Goal: Task Accomplishment & Management: Manage account settings

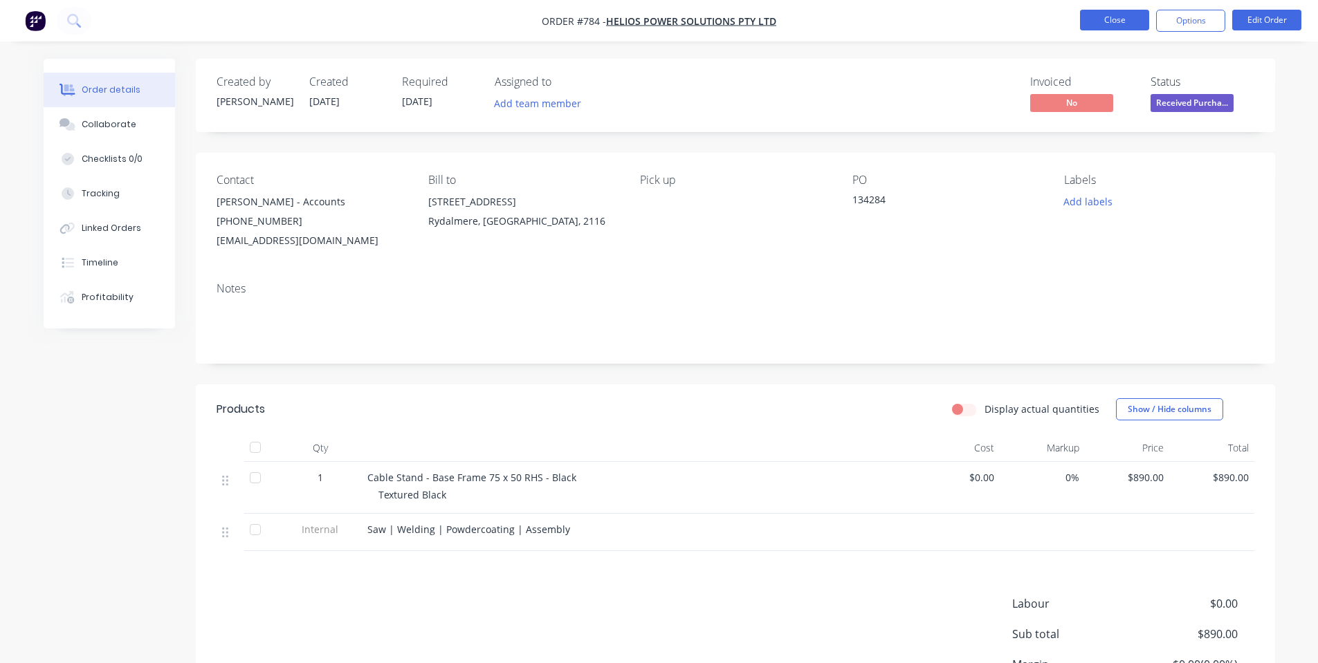
click at [1116, 23] on button "Close" at bounding box center [1114, 20] width 69 height 21
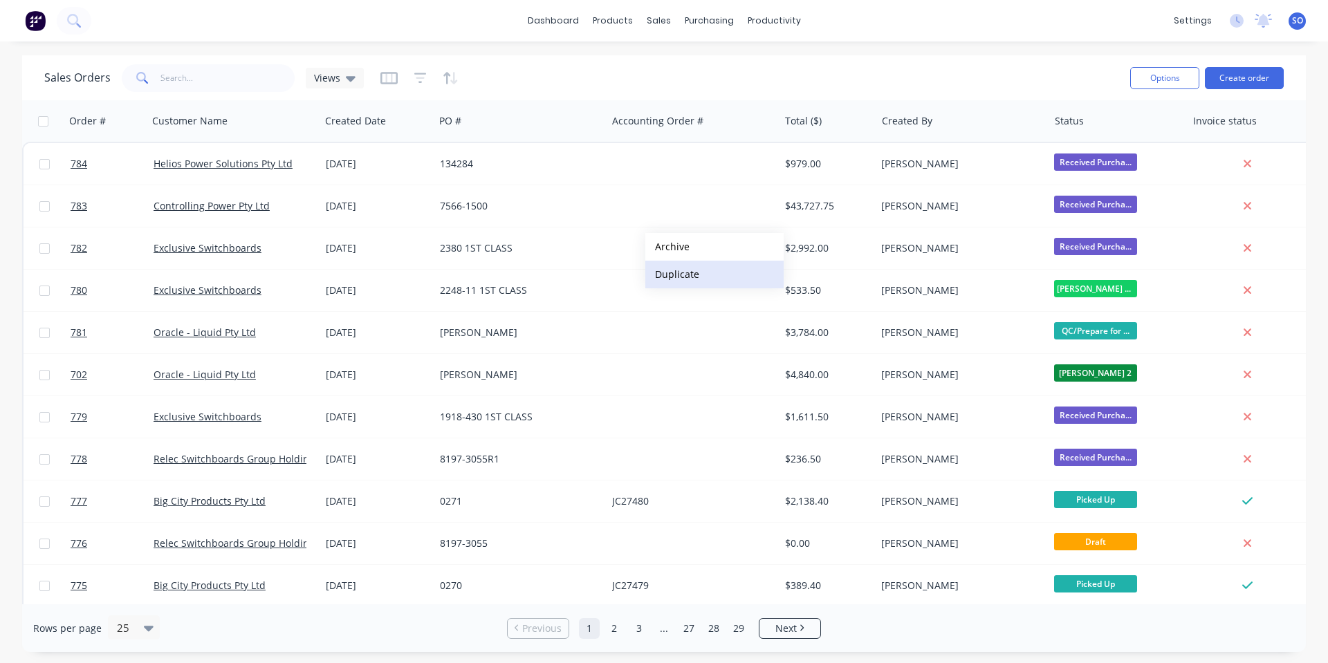
click at [710, 280] on button "Duplicate" at bounding box center [714, 275] width 138 height 28
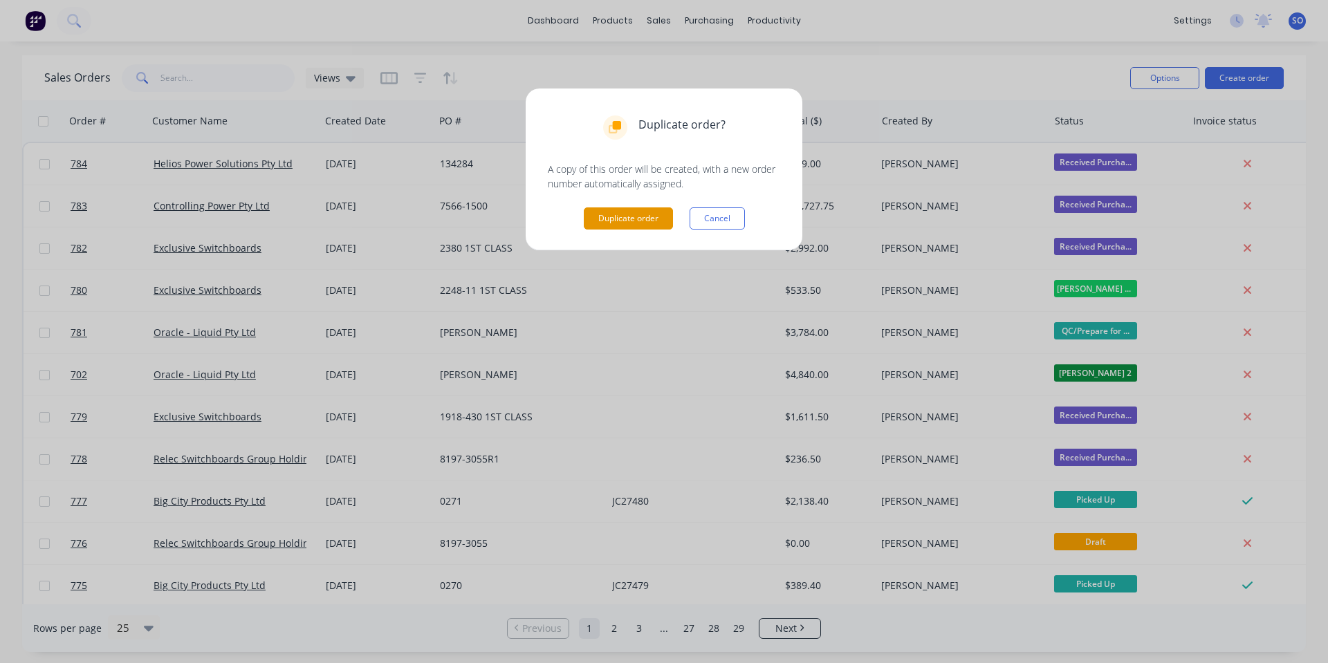
click at [656, 213] on button "Duplicate order" at bounding box center [628, 219] width 89 height 22
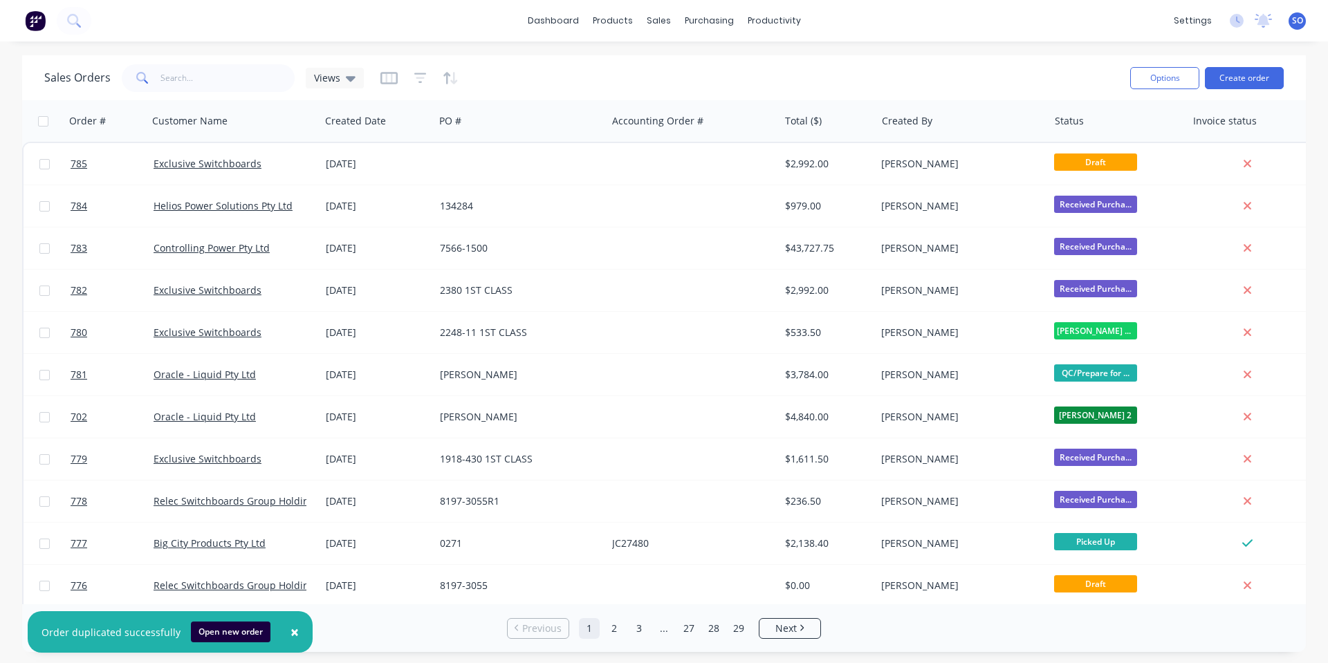
click at [571, 163] on div at bounding box center [520, 164] width 172 height 42
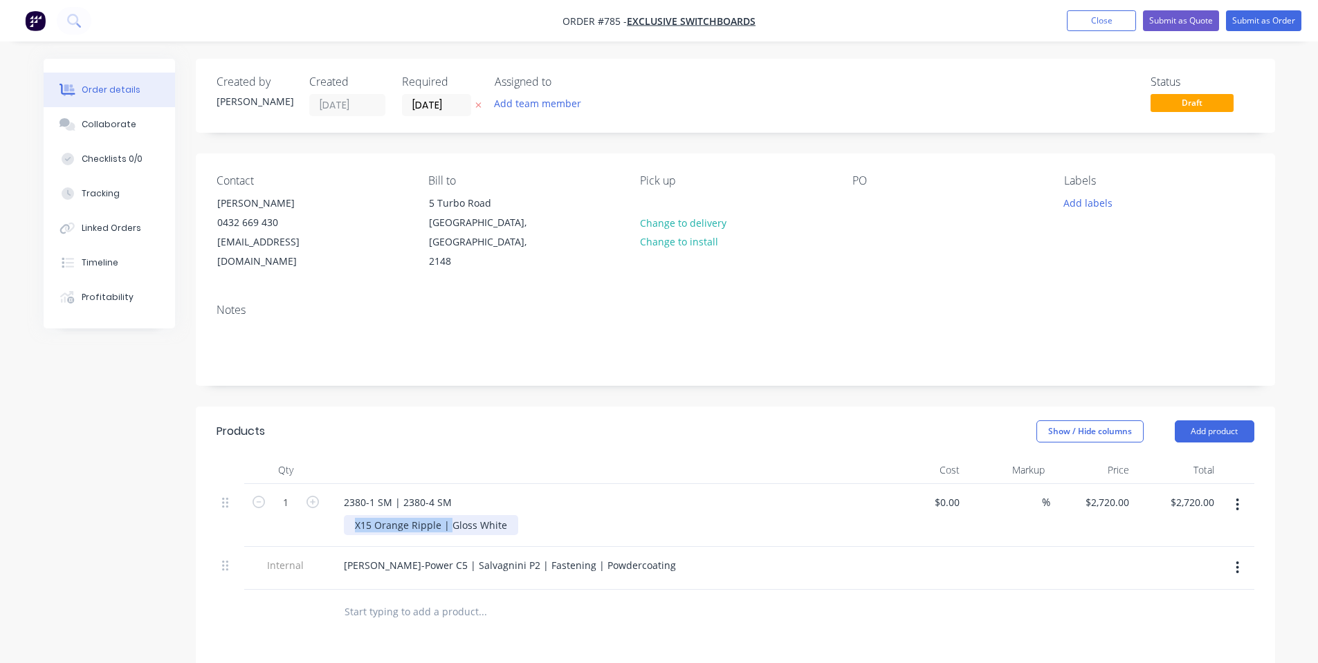
drag, startPoint x: 448, startPoint y: 507, endPoint x: 271, endPoint y: 499, distance: 177.2
click at [190, 502] on div "Created by [PERSON_NAME] Created [DATE] Required [DATE] Assigned to Add team me…" at bounding box center [659, 523] width 1231 height 929
click at [446, 492] on div "2380-1 SM | 2380-4 SM" at bounding box center [398, 502] width 130 height 20
click at [440, 492] on div "2380-1 SM | 2380-4 SM" at bounding box center [398, 502] width 130 height 20
click at [455, 492] on div "2380-1 SM | 2380-4 SM" at bounding box center [398, 502] width 130 height 20
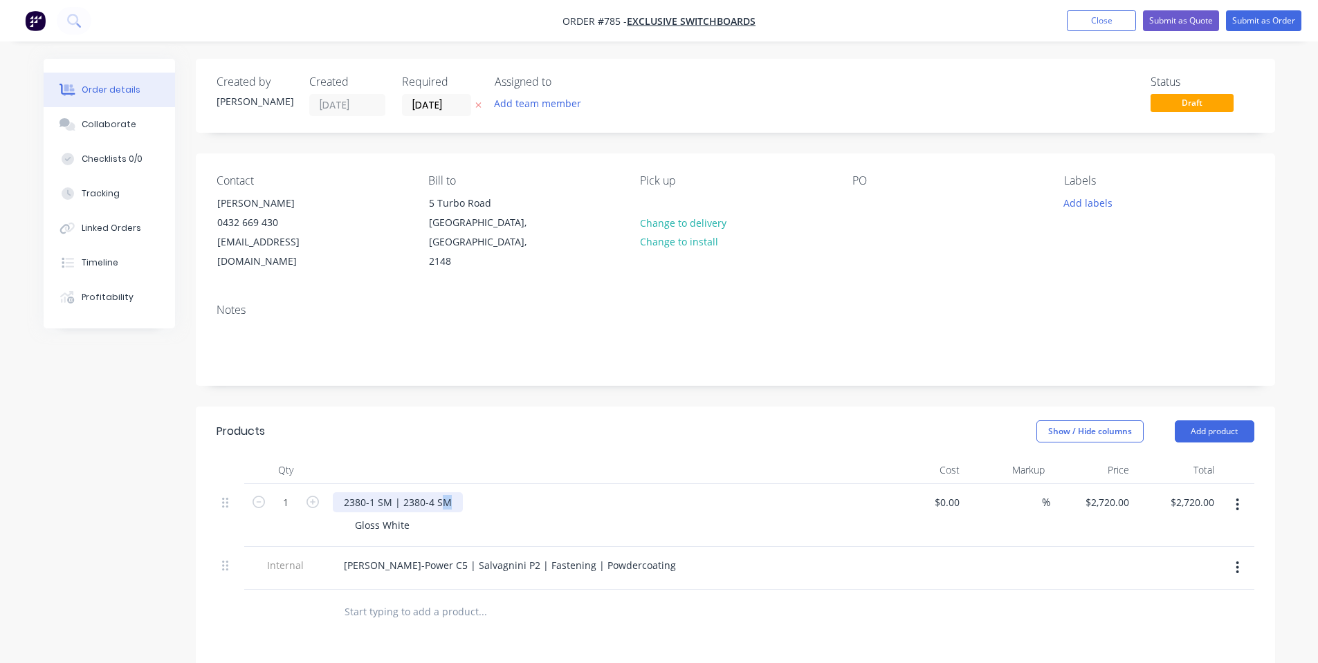
click at [450, 492] on div "2380-1 SM | 2380-4 SM" at bounding box center [398, 502] width 130 height 20
drag, startPoint x: 448, startPoint y: 488, endPoint x: 274, endPoint y: 498, distance: 174.6
click at [274, 498] on div "1 2380-1 SM | 2380-4 SM Gloss White $0.00 $0.00 % $2,720.00 $2,720.00 $2,720.00…" at bounding box center [735, 515] width 1038 height 63
drag, startPoint x: 537, startPoint y: 545, endPoint x: 497, endPoint y: 548, distance: 39.5
click at [497, 555] on div "[PERSON_NAME]-Power C5 | Salvagnini P2 | Fastening | Powdercoating" at bounding box center [510, 565] width 354 height 20
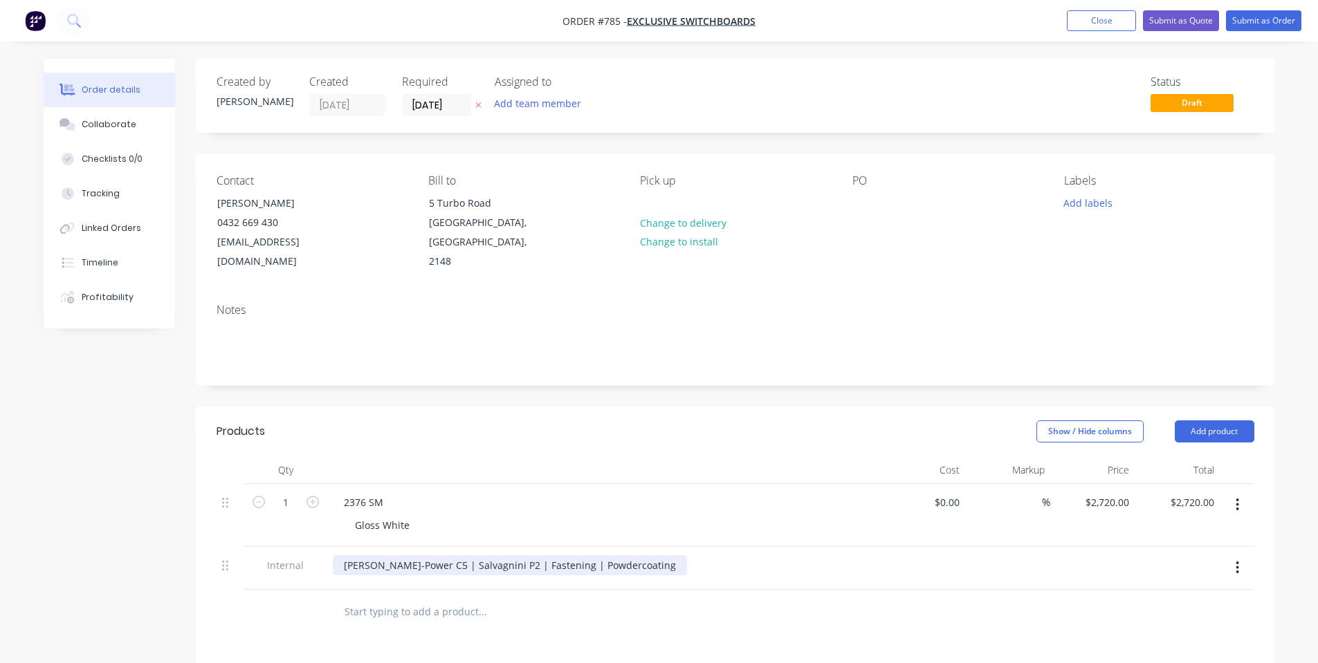
click at [497, 555] on div "[PERSON_NAME]-Power C5 | Salvagnini P2 | Fastening | Powdercoating" at bounding box center [510, 565] width 354 height 20
click at [533, 555] on div "[PERSON_NAME]-Power C5 | Salvagnini P2 | Fastening | Powdercoating" at bounding box center [510, 565] width 354 height 20
click at [604, 457] on div at bounding box center [603, 471] width 553 height 28
type input "2720"
click at [1102, 492] on div "2720 2720" at bounding box center [1117, 502] width 35 height 20
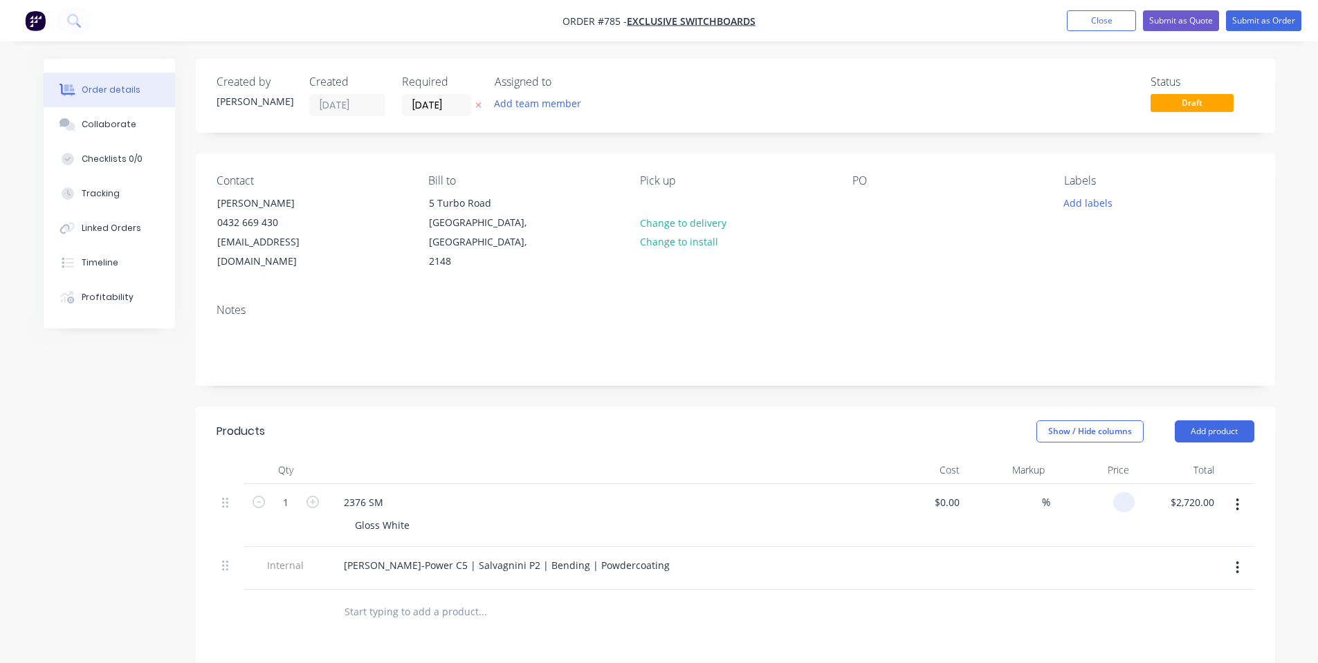
type input "$0.00"
click at [810, 425] on header "Products Show / Hide columns Add product" at bounding box center [735, 432] width 1079 height 50
drag, startPoint x: 367, startPoint y: 484, endPoint x: 611, endPoint y: 385, distance: 263.4
click at [293, 484] on div "1 2376 SM Gloss White $0.00 $0.00 % $0.00 $0.00 $0.00 $0.00" at bounding box center [735, 515] width 1038 height 63
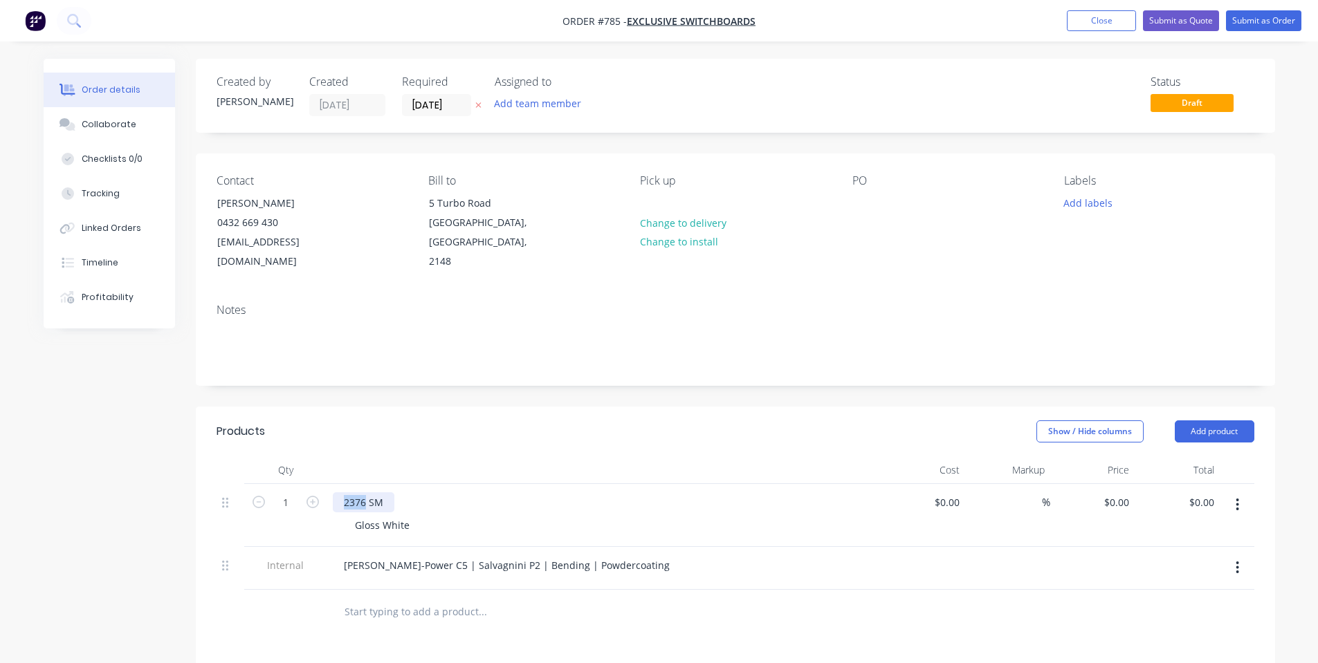
copy div "2376"
click at [882, 203] on div "PO" at bounding box center [947, 223] width 190 height 98
click at [872, 202] on div at bounding box center [863, 203] width 22 height 20
paste div
click at [1082, 208] on button "Add labels" at bounding box center [1088, 202] width 64 height 19
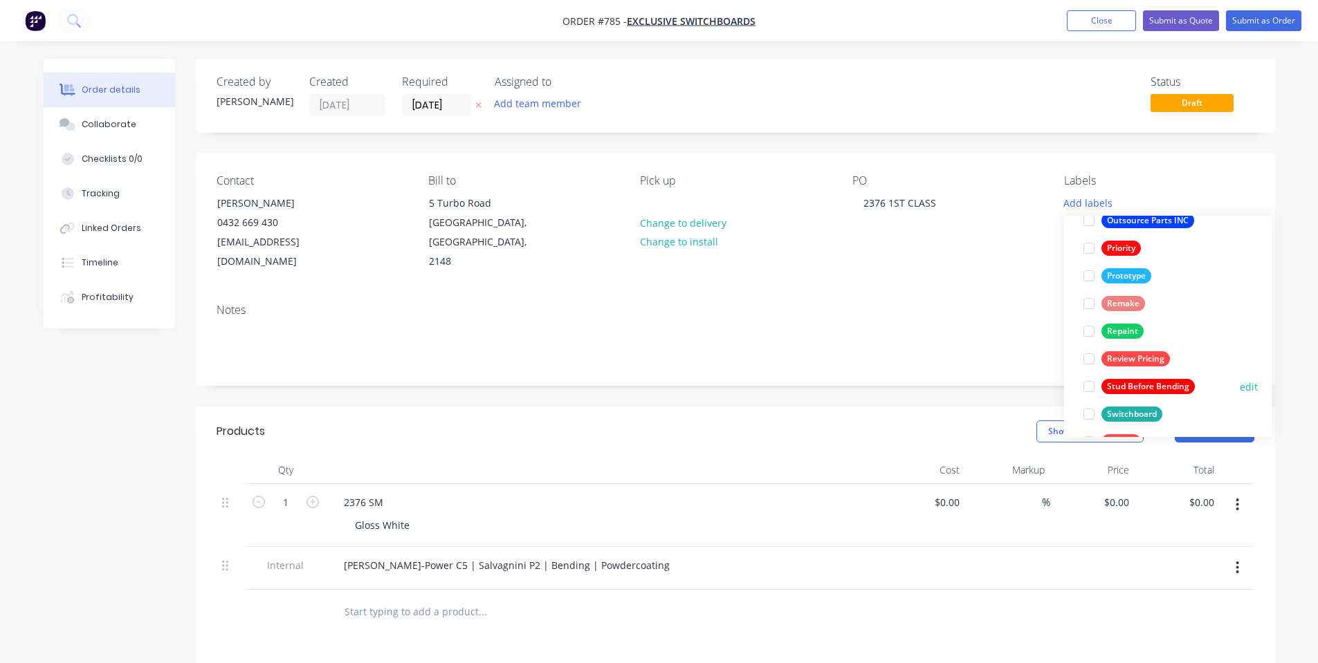
scroll to position [360, 0]
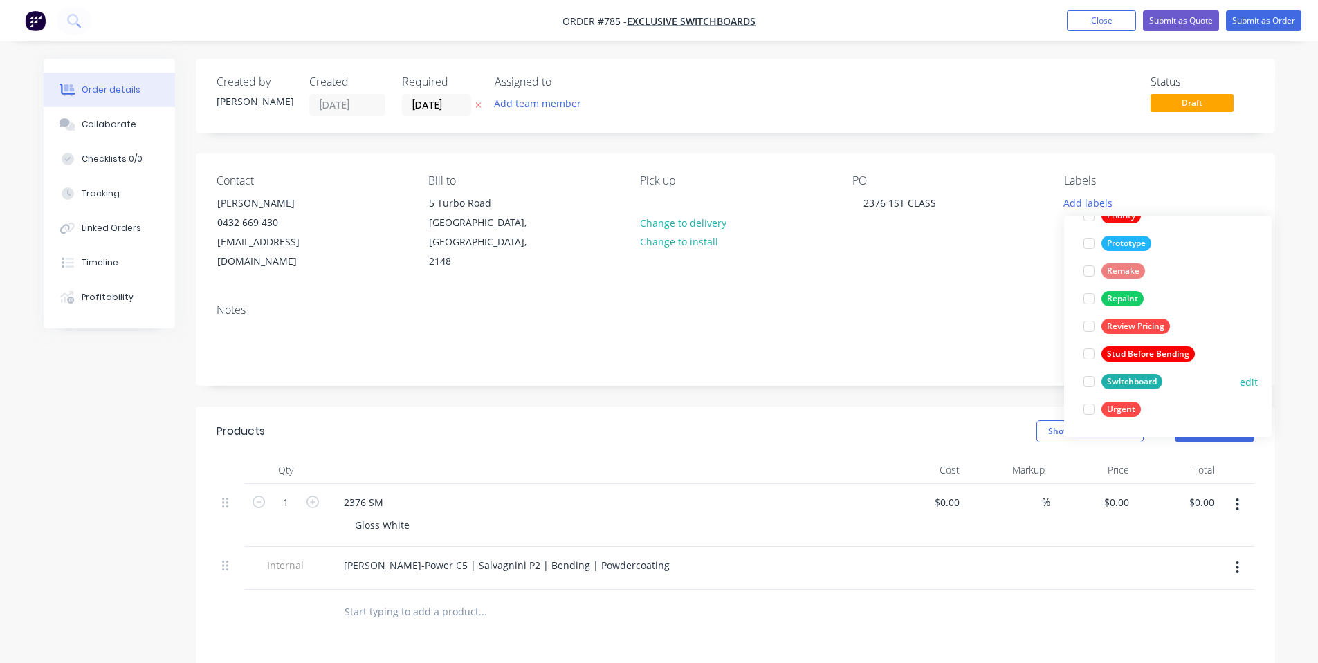
click at [1136, 378] on div "Switchboard" at bounding box center [1131, 381] width 61 height 15
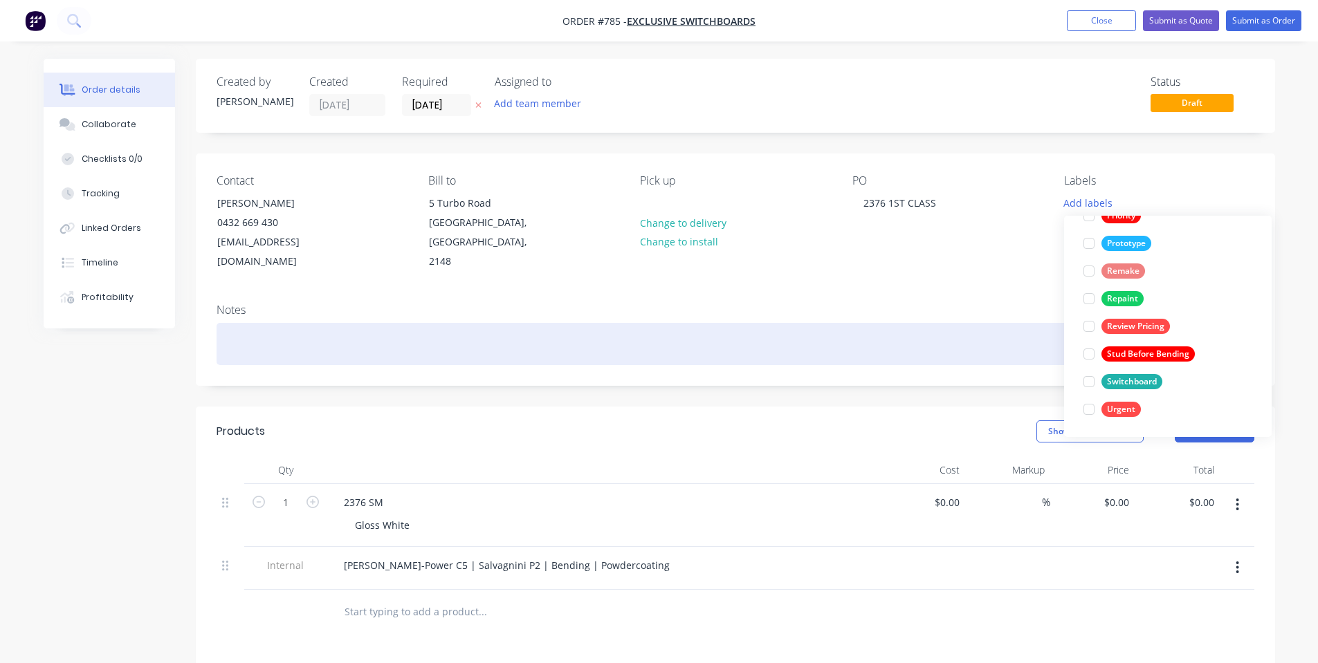
scroll to position [0, 0]
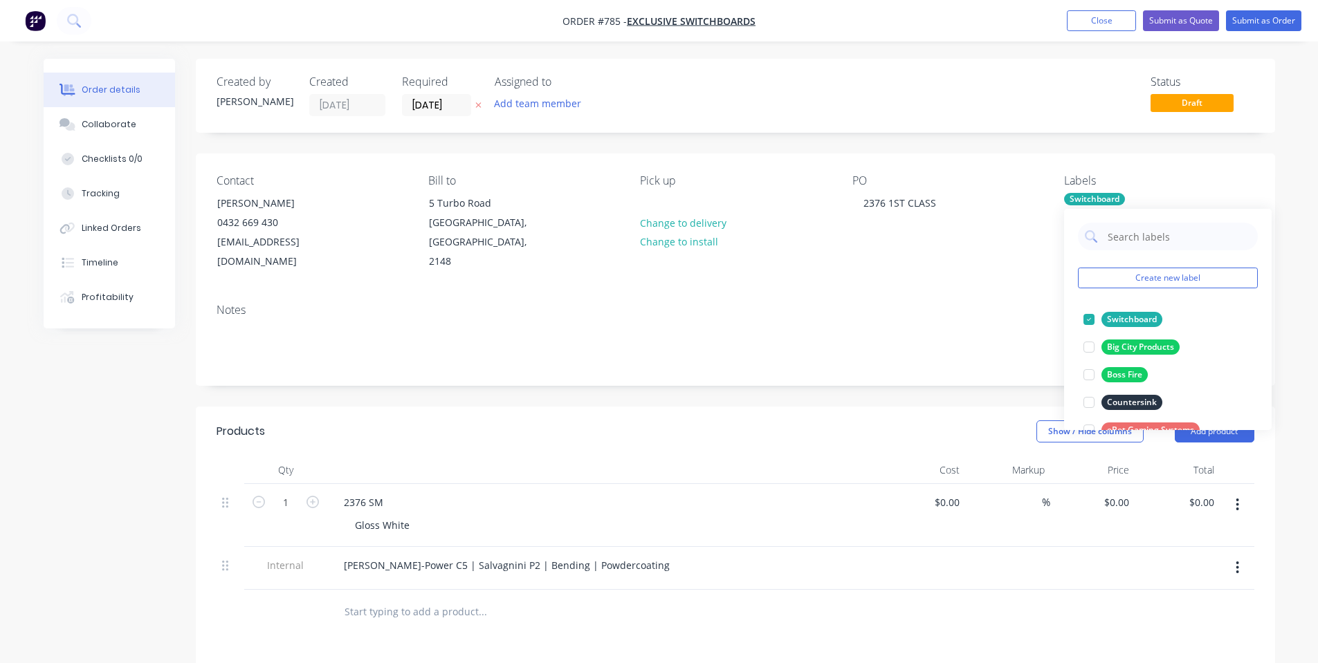
drag, startPoint x: 952, startPoint y: 302, endPoint x: 308, endPoint y: 160, distance: 660.2
click at [952, 302] on div "Notes" at bounding box center [735, 339] width 1079 height 93
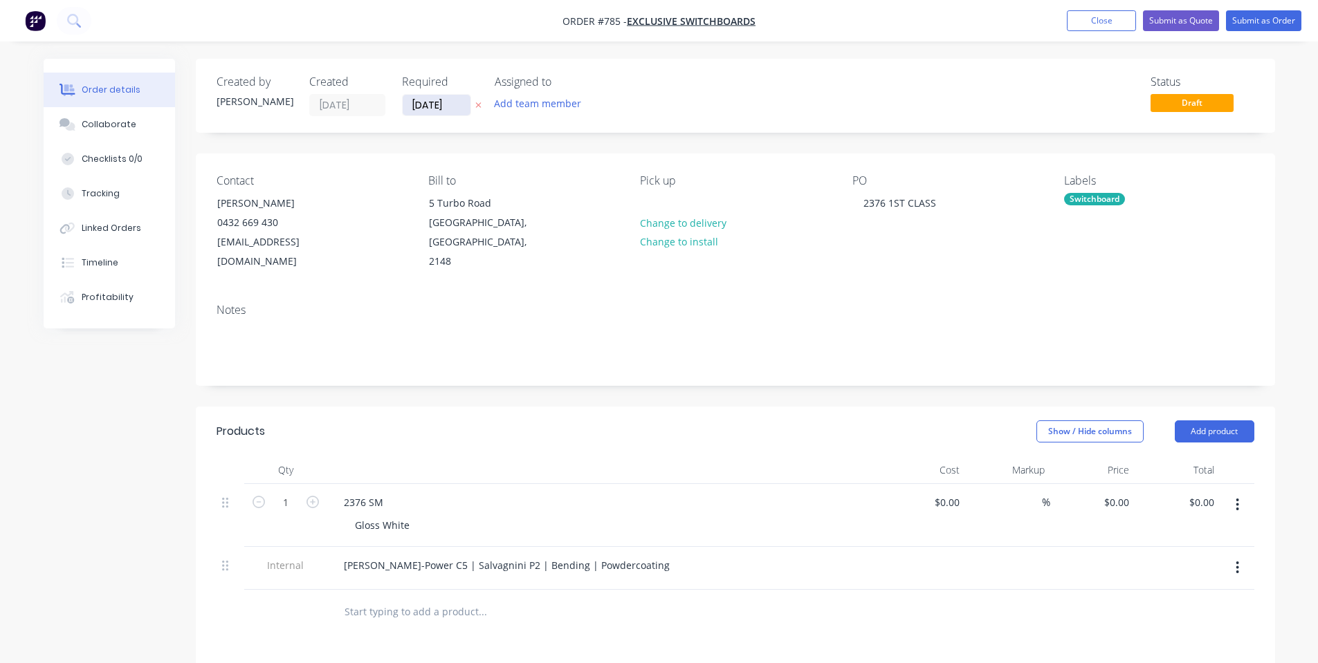
click at [434, 103] on input "[DATE]" at bounding box center [437, 105] width 68 height 21
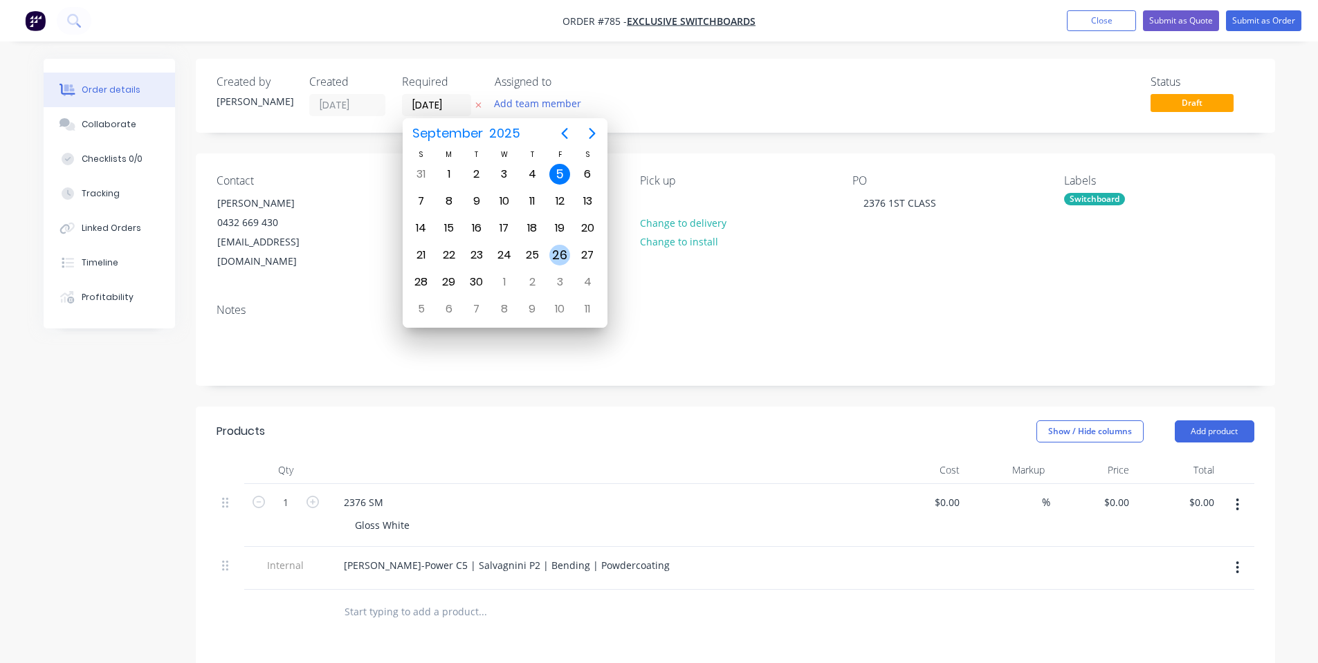
click at [565, 250] on div "26" at bounding box center [559, 255] width 21 height 21
type input "[DATE]"
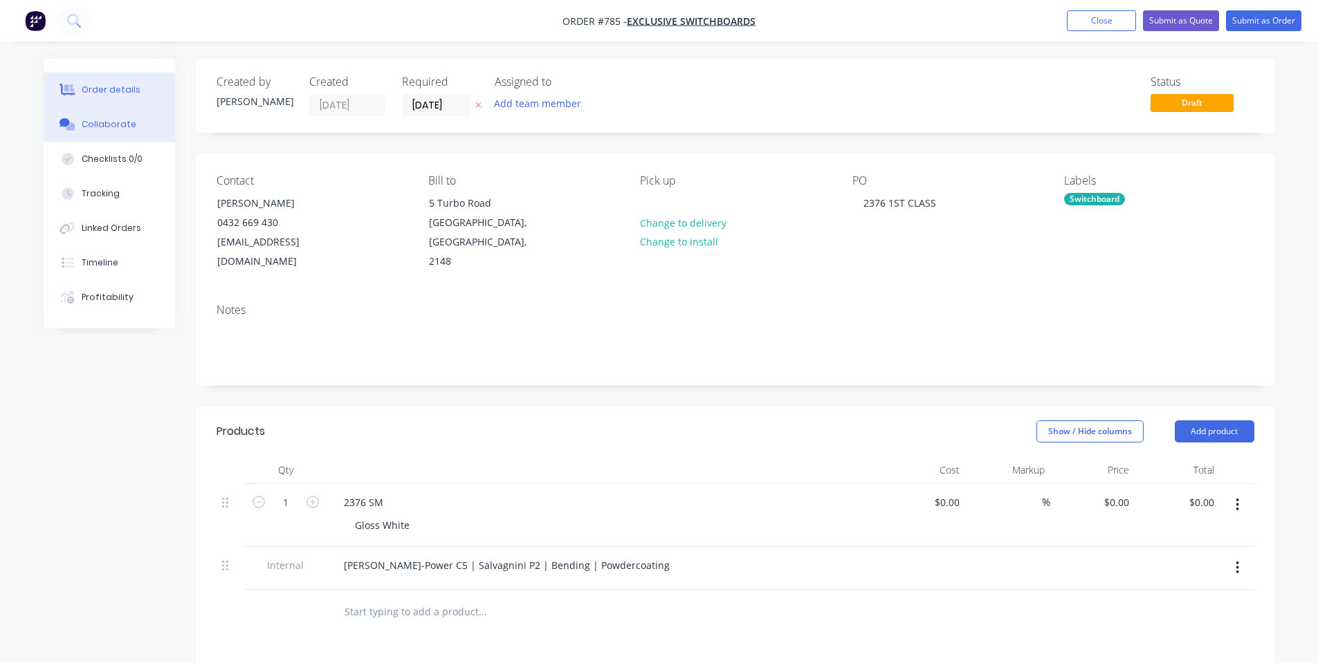
click at [130, 124] on div "Collaborate" at bounding box center [109, 124] width 55 height 12
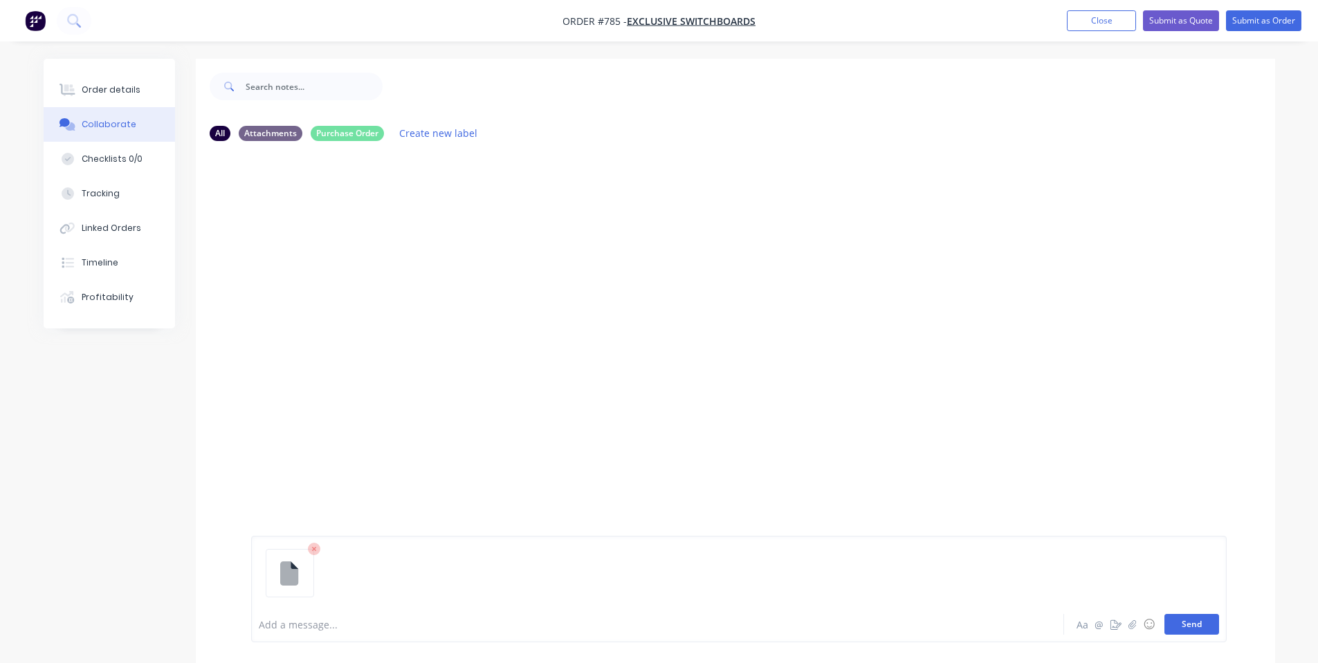
click at [1201, 627] on button "Send" at bounding box center [1191, 624] width 55 height 21
click at [769, 618] on div at bounding box center [618, 625] width 719 height 15
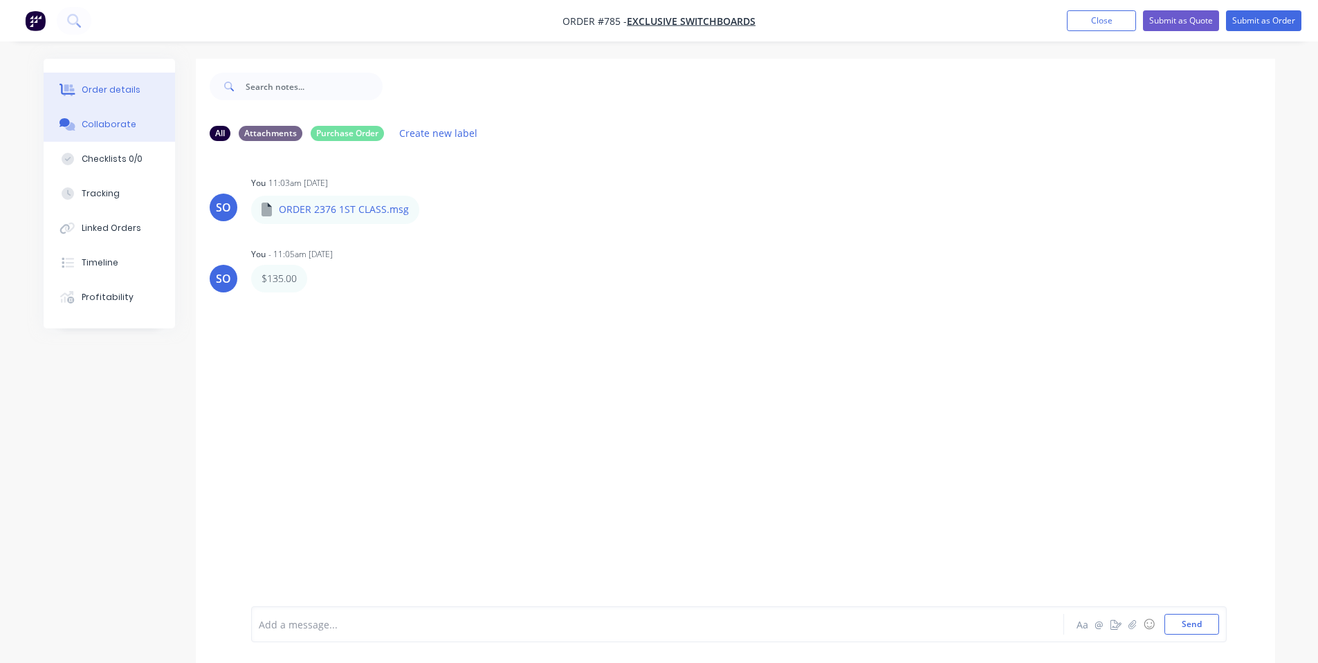
click at [74, 98] on button "Order details" at bounding box center [109, 90] width 131 height 35
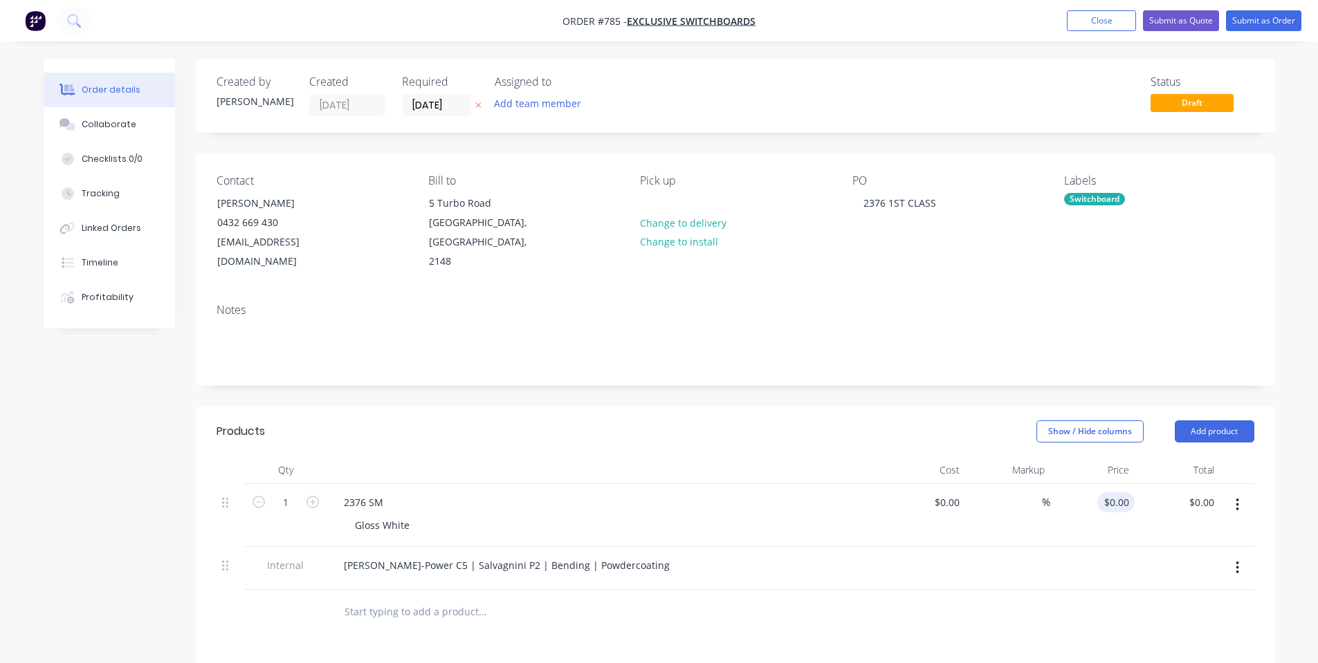
drag, startPoint x: 1131, startPoint y: 494, endPoint x: 1121, endPoint y: 481, distance: 16.2
click at [1131, 493] on div "$0.00 $0.00" at bounding box center [1092, 515] width 85 height 63
click at [1121, 492] on input "$0.00" at bounding box center [1119, 502] width 32 height 20
type input "$135.00"
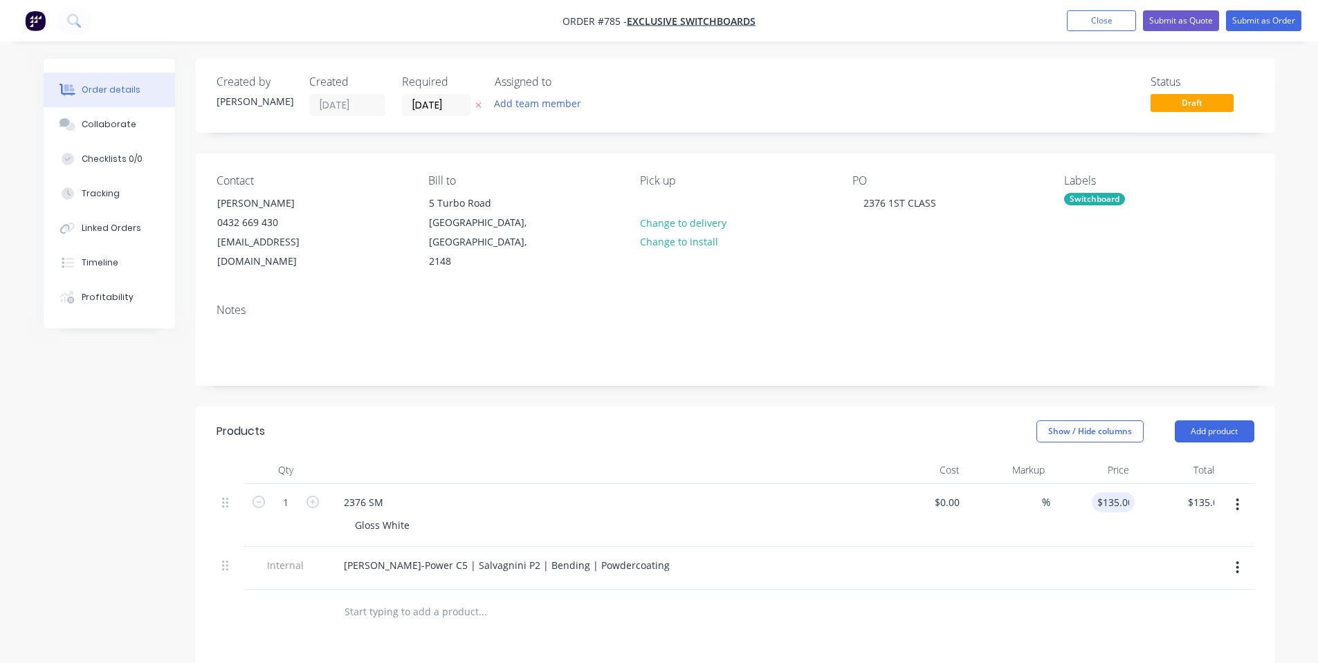
click at [706, 434] on header "Products Show / Hide columns Add product" at bounding box center [735, 432] width 1079 height 50
click at [1231, 29] on button "Submit as Order" at bounding box center [1263, 20] width 75 height 21
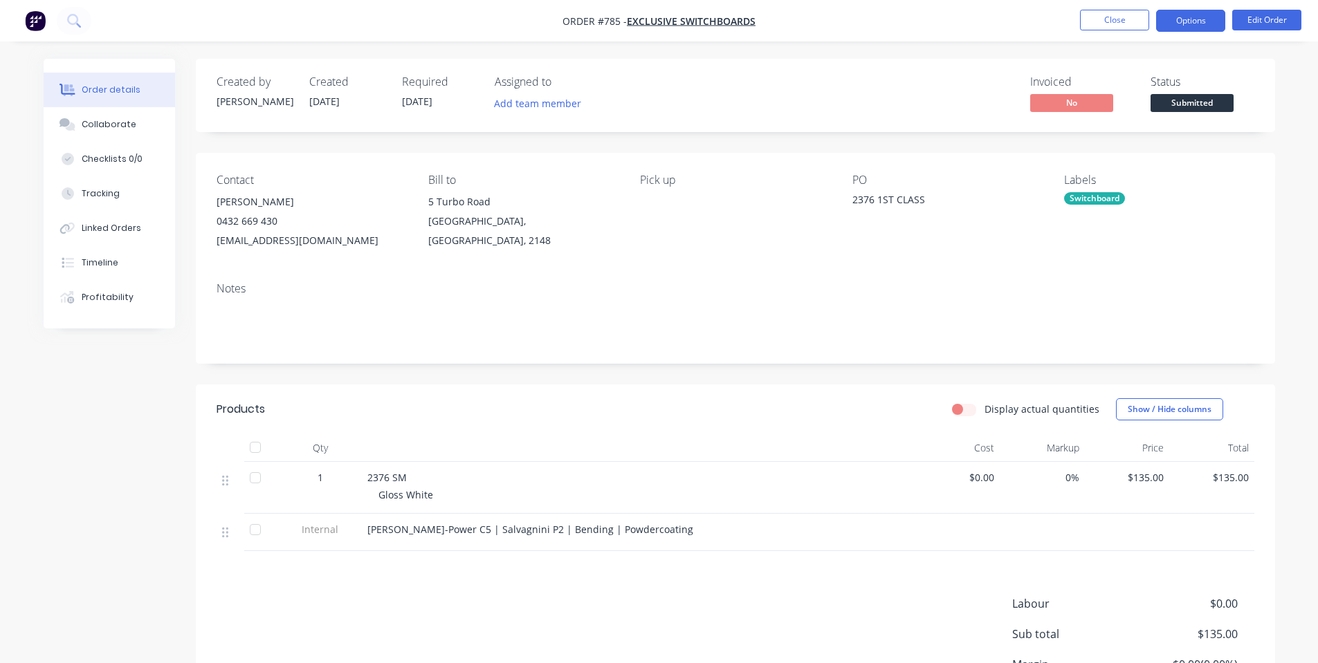
click at [1213, 26] on button "Options" at bounding box center [1190, 21] width 69 height 22
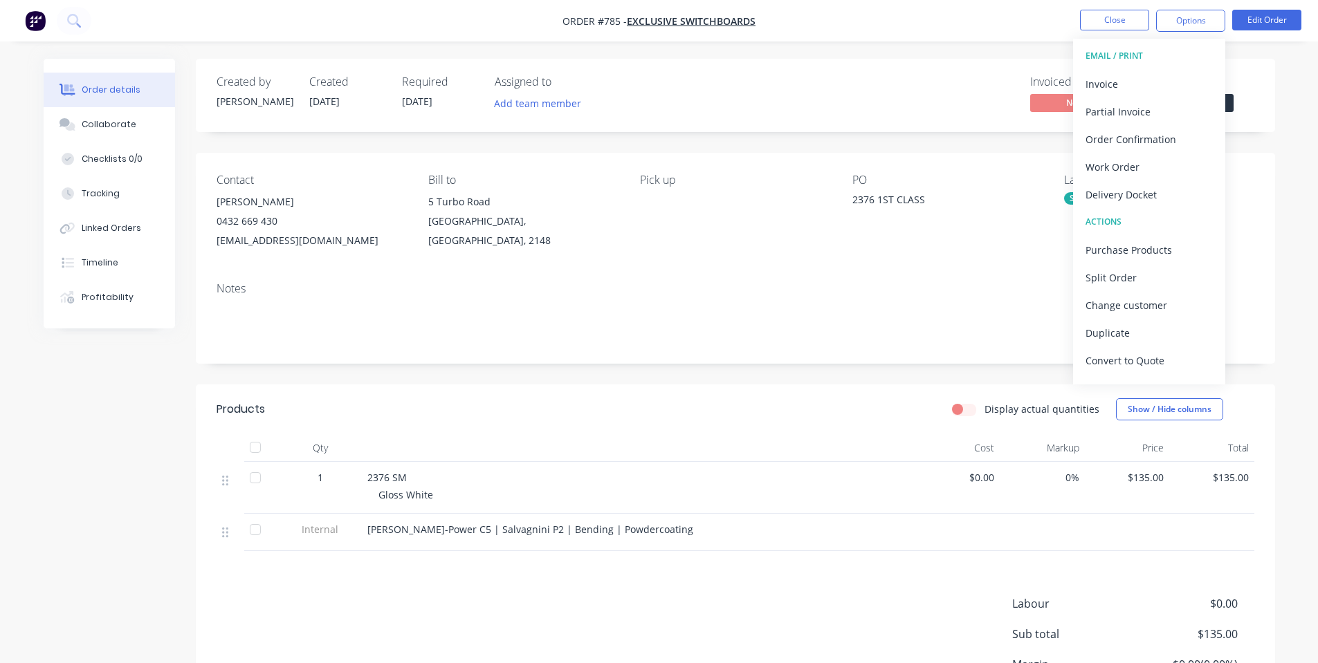
drag, startPoint x: 1049, startPoint y: 118, endPoint x: 1157, endPoint y: 86, distance: 112.5
click at [1058, 118] on div "Created by [PERSON_NAME] Created [DATE] Required [DATE] Assigned to Add team me…" at bounding box center [735, 95] width 1079 height 73
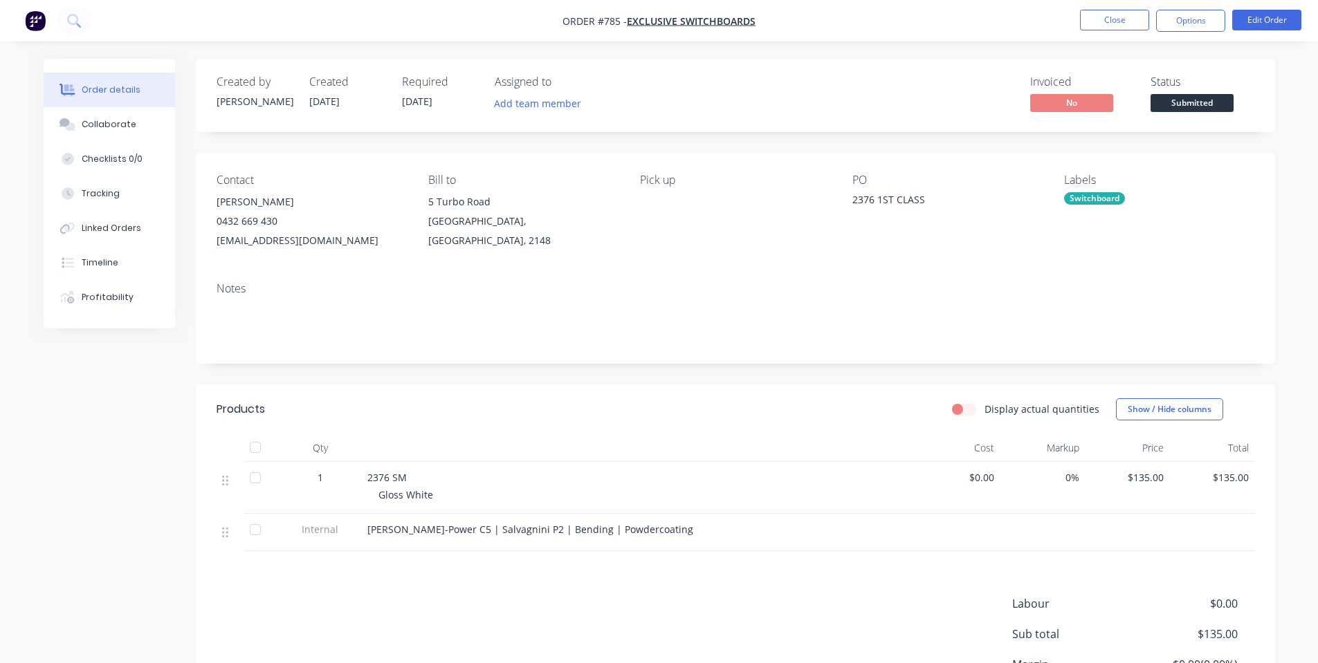
drag, startPoint x: 1163, startPoint y: 89, endPoint x: 1168, endPoint y: 101, distance: 13.0
click at [1165, 95] on div "Status Submitted" at bounding box center [1202, 95] width 104 height 40
drag, startPoint x: 1168, startPoint y: 101, endPoint x: 1177, endPoint y: 116, distance: 17.3
click at [1172, 101] on span "Submitted" at bounding box center [1191, 102] width 83 height 17
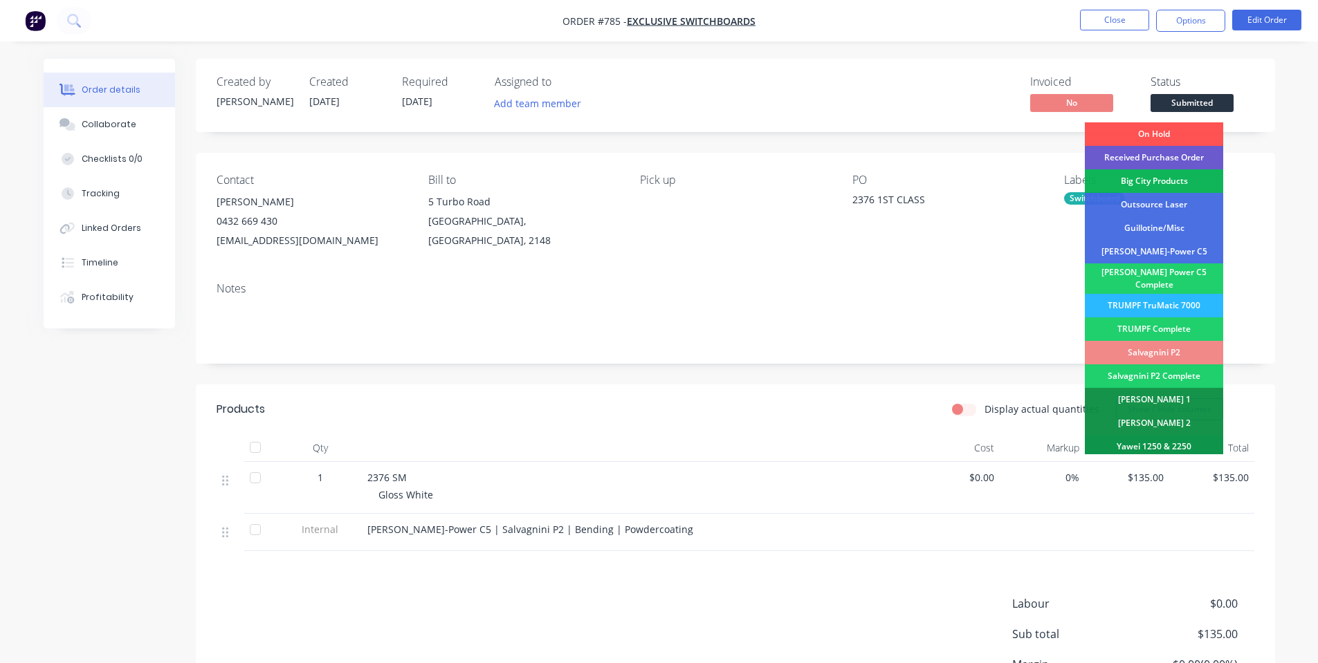
click at [1158, 163] on div "Received Purchase Order" at bounding box center [1154, 158] width 138 height 24
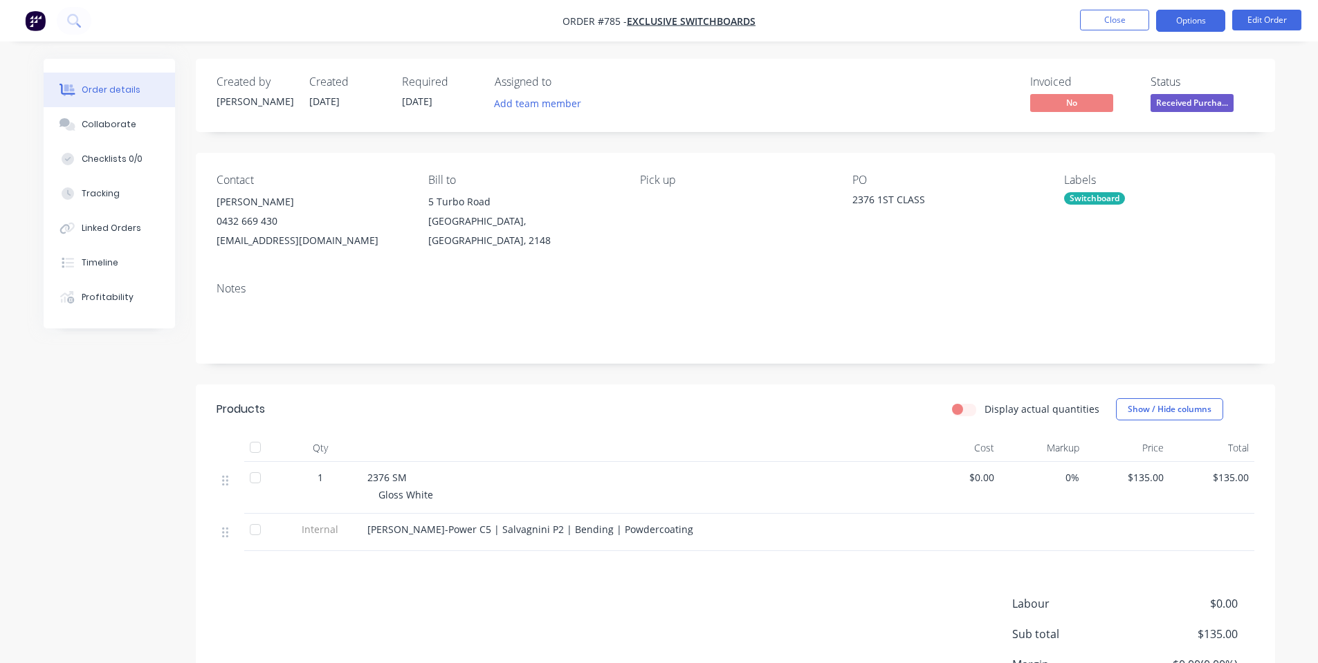
click at [1198, 19] on button "Options" at bounding box center [1190, 21] width 69 height 22
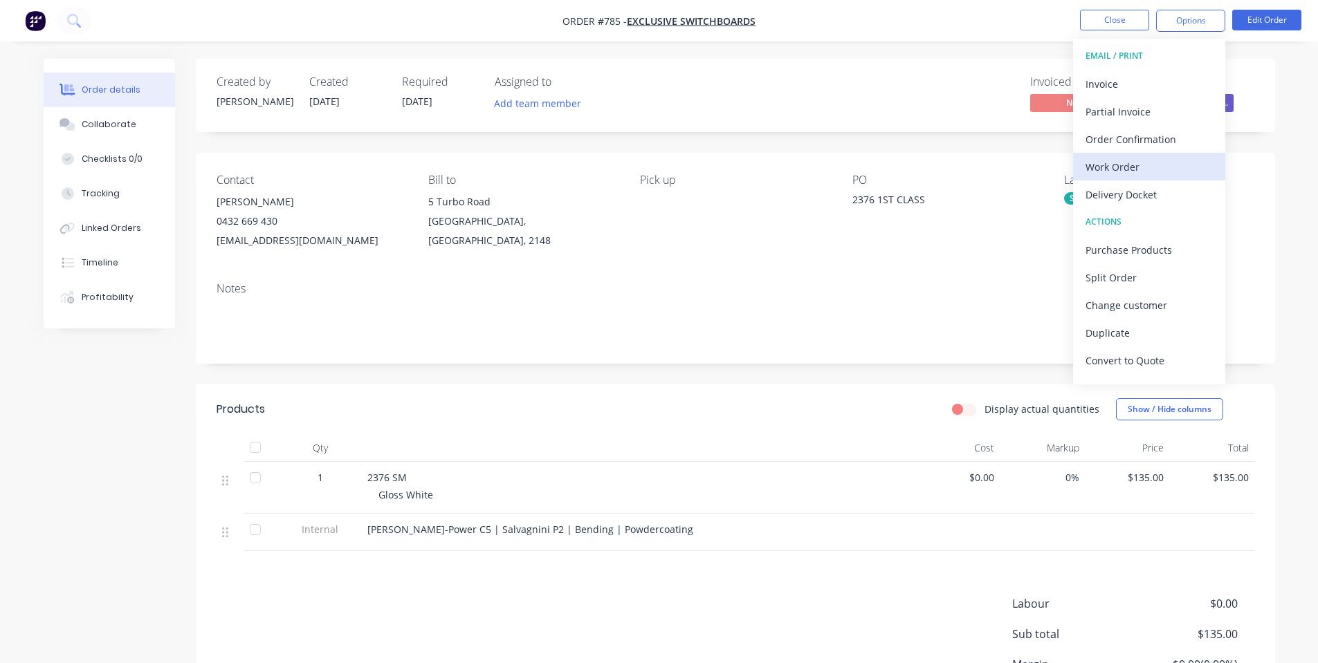
click at [1150, 175] on div "Work Order" at bounding box center [1148, 167] width 127 height 20
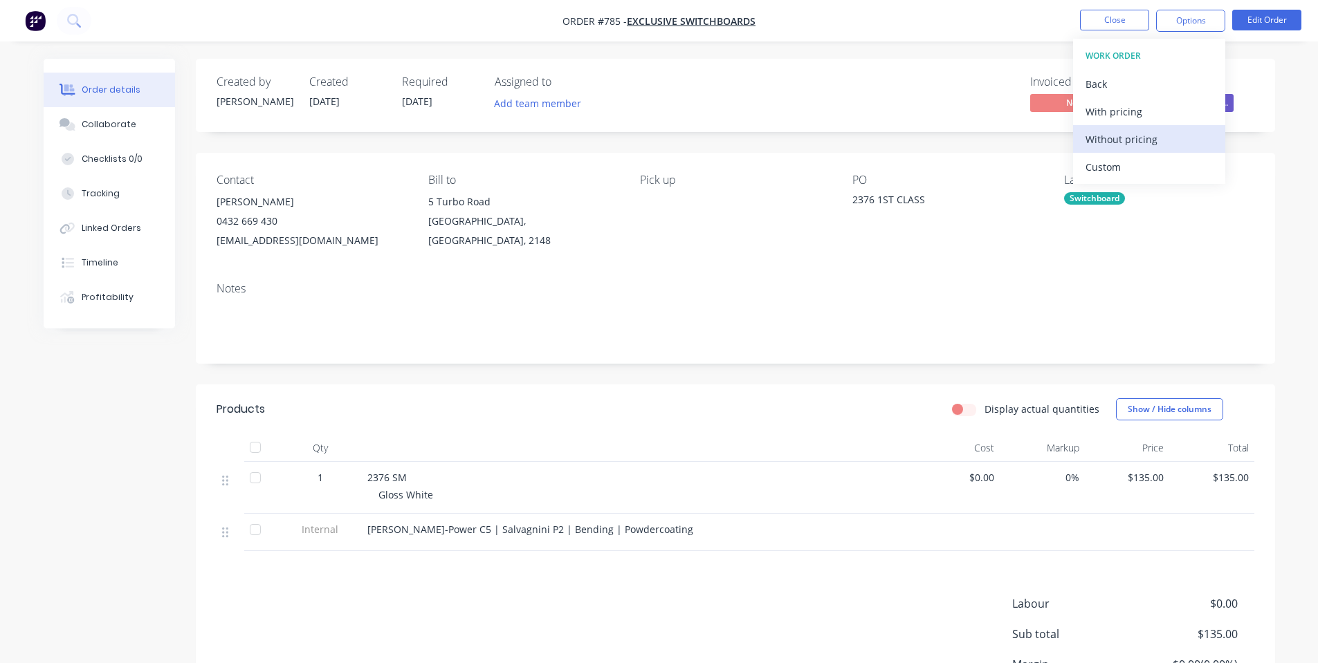
click at [1142, 142] on div "Without pricing" at bounding box center [1148, 139] width 127 height 20
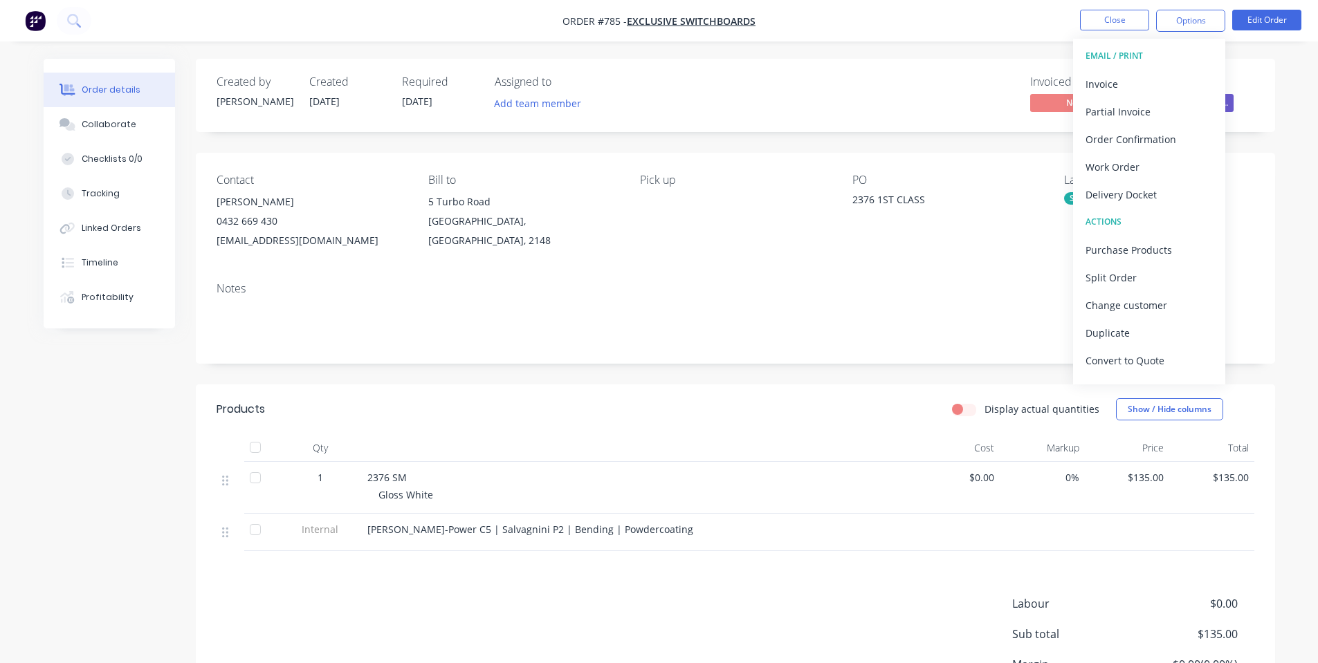
click at [297, 27] on nav "Order #785 - Exclusive Switchboards Close Options EMAIL / PRINT Invoice Partial…" at bounding box center [659, 21] width 1318 height 42
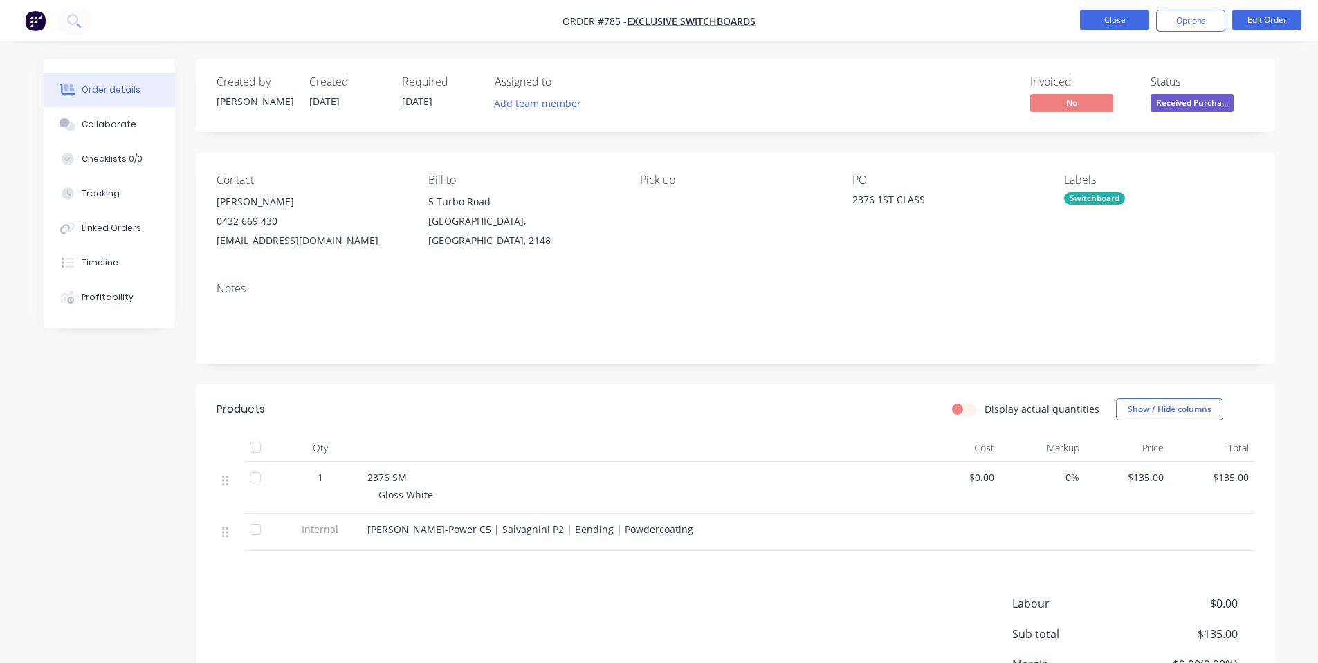
click at [1138, 17] on button "Close" at bounding box center [1114, 20] width 69 height 21
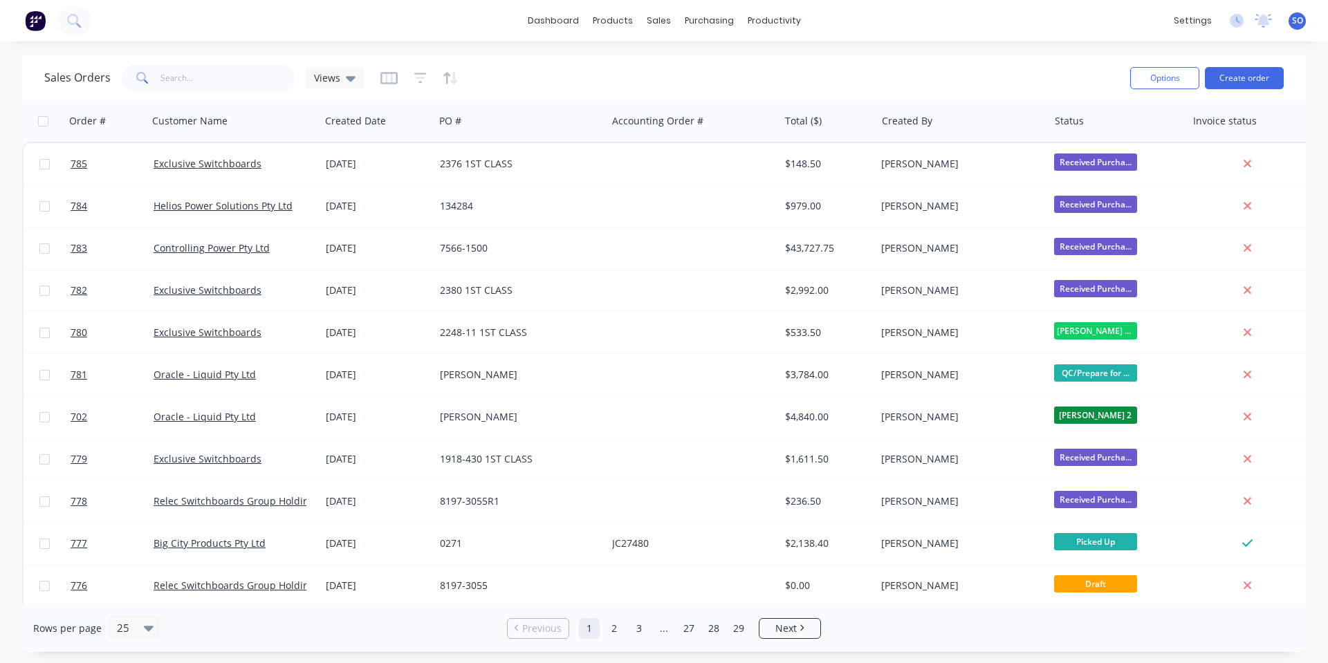
click at [956, 62] on div "Sales Orders Views" at bounding box center [581, 78] width 1075 height 34
drag, startPoint x: 671, startPoint y: 60, endPoint x: 649, endPoint y: 98, distance: 43.1
click at [671, 60] on div at bounding box center [666, 66] width 21 height 12
click at [218, 62] on div "Sales Orders Views" at bounding box center [581, 78] width 1075 height 34
click at [223, 71] on input "text" at bounding box center [227, 78] width 135 height 28
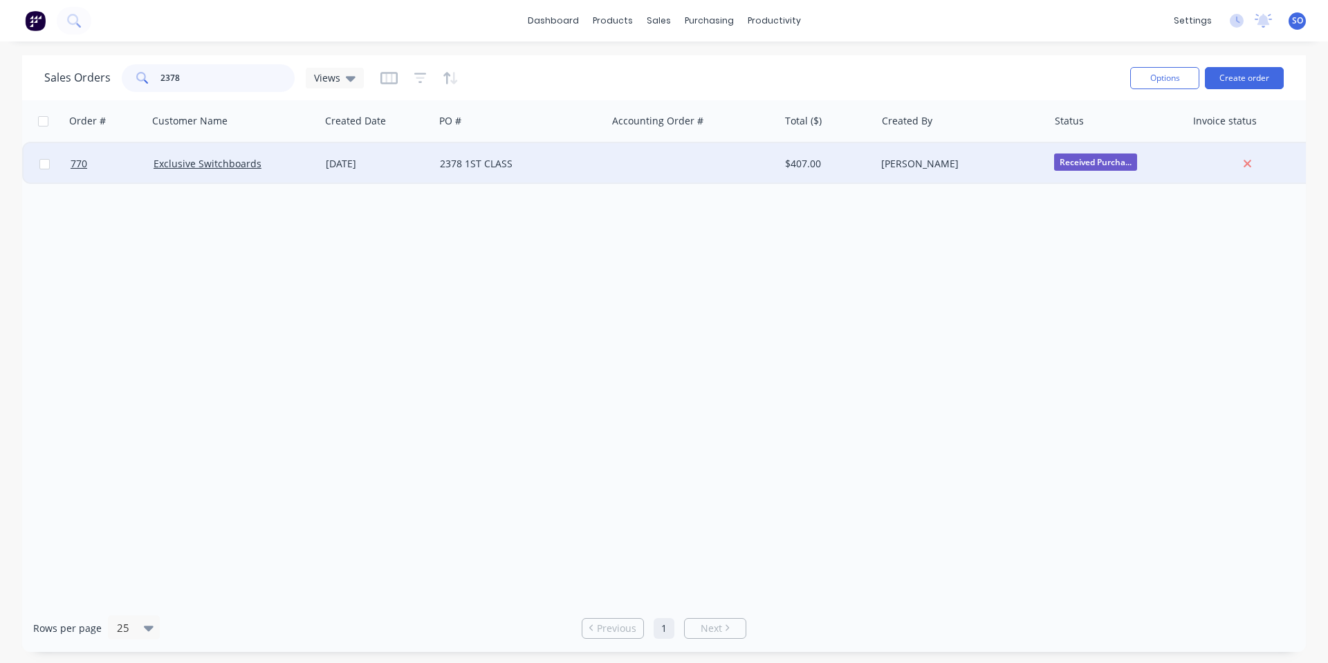
type input "2378"
click at [505, 178] on div "2378 1ST CLASS" at bounding box center [520, 164] width 172 height 42
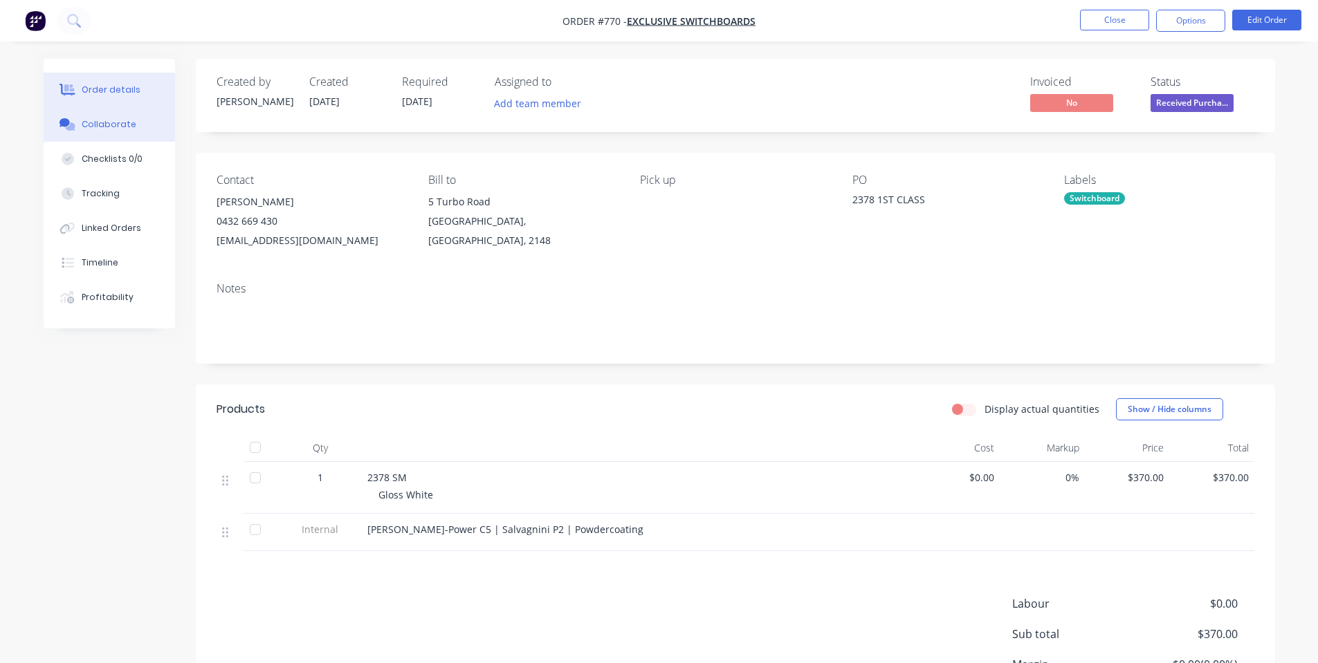
click at [156, 129] on button "Collaborate" at bounding box center [109, 124] width 131 height 35
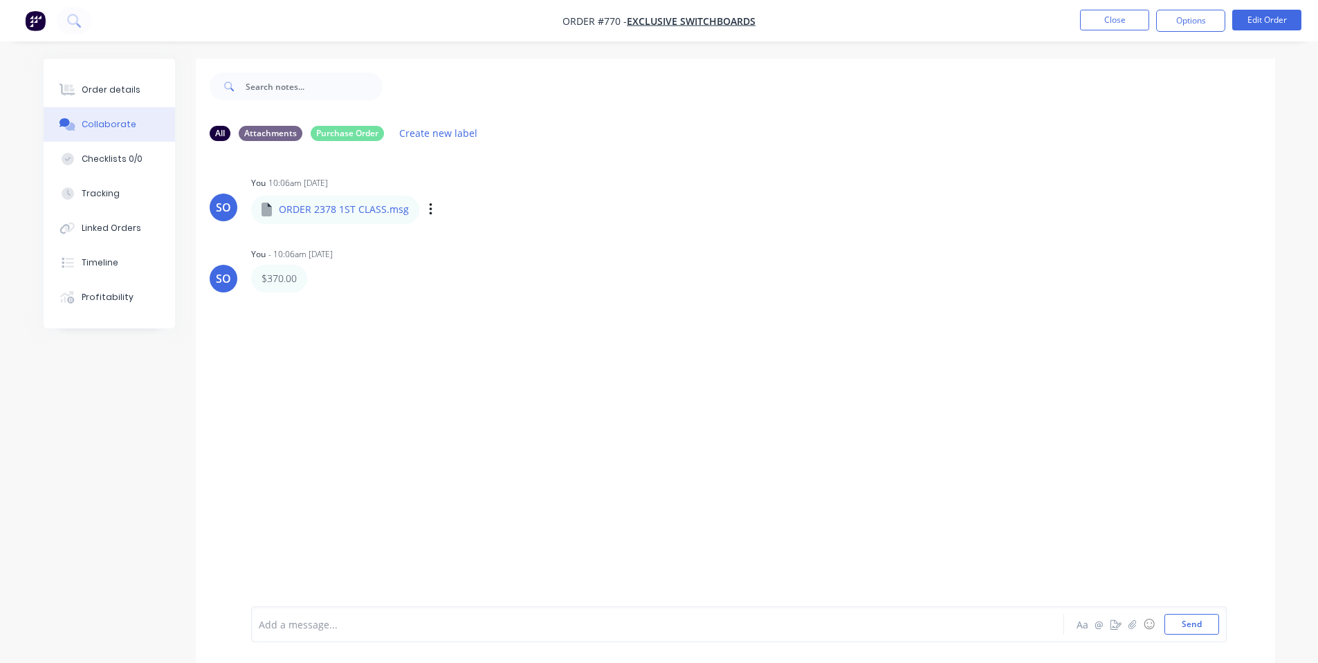
click at [421, 213] on div "ORDER 2378 1ST CLASS.msg Labels Download Delete" at bounding box center [412, 209] width 322 height 29
click at [425, 213] on div "Labels Download Delete" at bounding box center [503, 210] width 156 height 20
click at [131, 75] on button "Order details" at bounding box center [109, 90] width 131 height 35
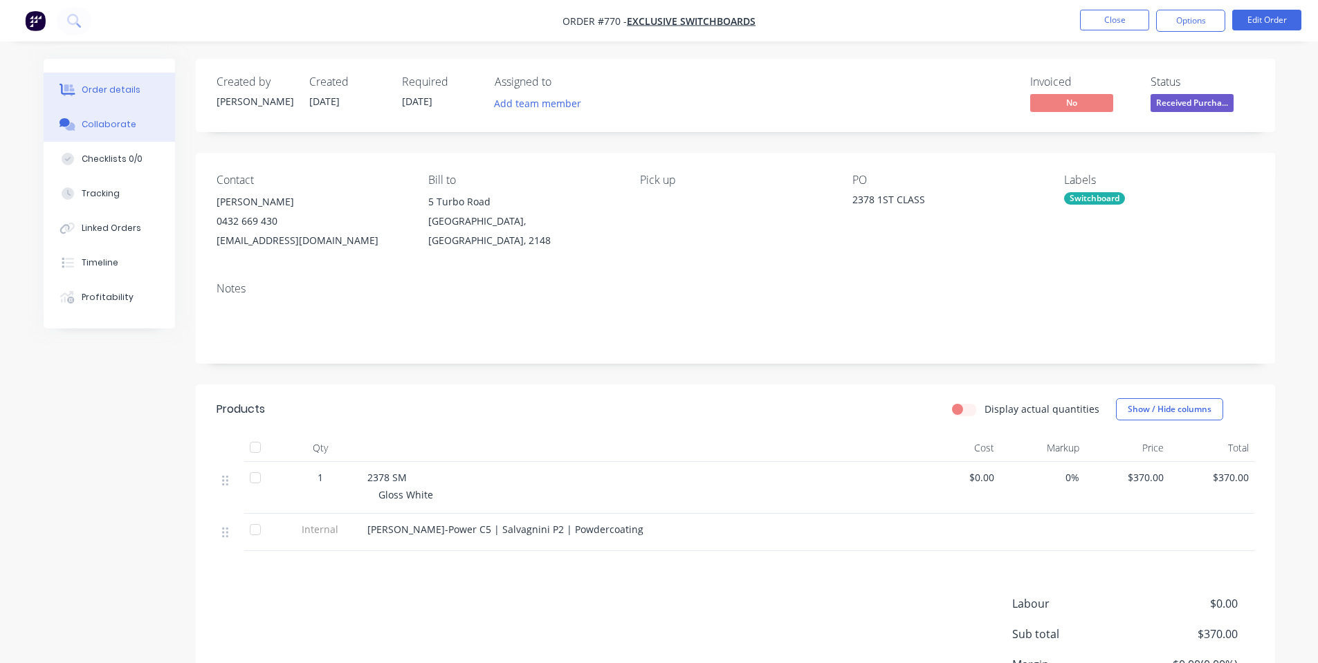
click at [119, 138] on button "Collaborate" at bounding box center [109, 124] width 131 height 35
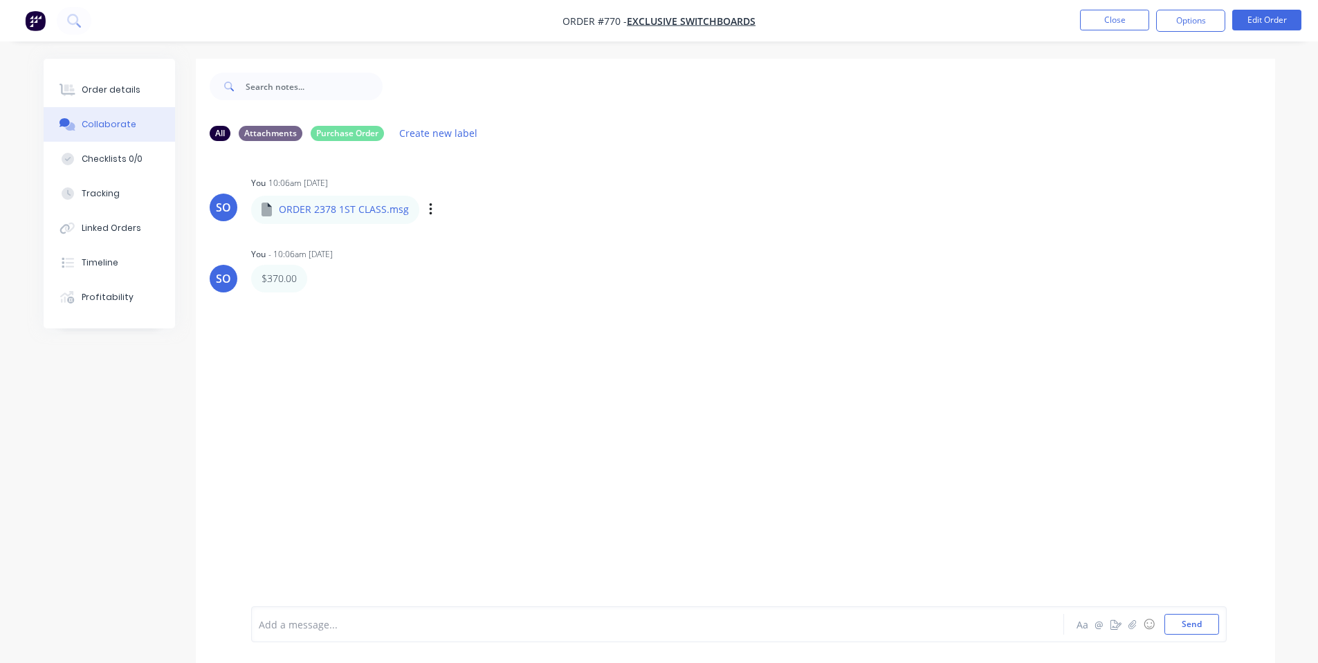
click at [444, 217] on div "Labels Download Delete" at bounding box center [503, 210] width 156 height 20
click at [437, 217] on div "Labels Download Delete" at bounding box center [503, 210] width 156 height 20
click at [428, 209] on button "button" at bounding box center [431, 210] width 6 height 20
click at [469, 237] on button "Download" at bounding box center [521, 246] width 156 height 31
click at [233, 519] on div "SO You 10:06am [DATE] ORDER 2378 1ST CLASS.msg ORDER 2378 1ST CLASS.msg Labels …" at bounding box center [735, 379] width 1079 height 454
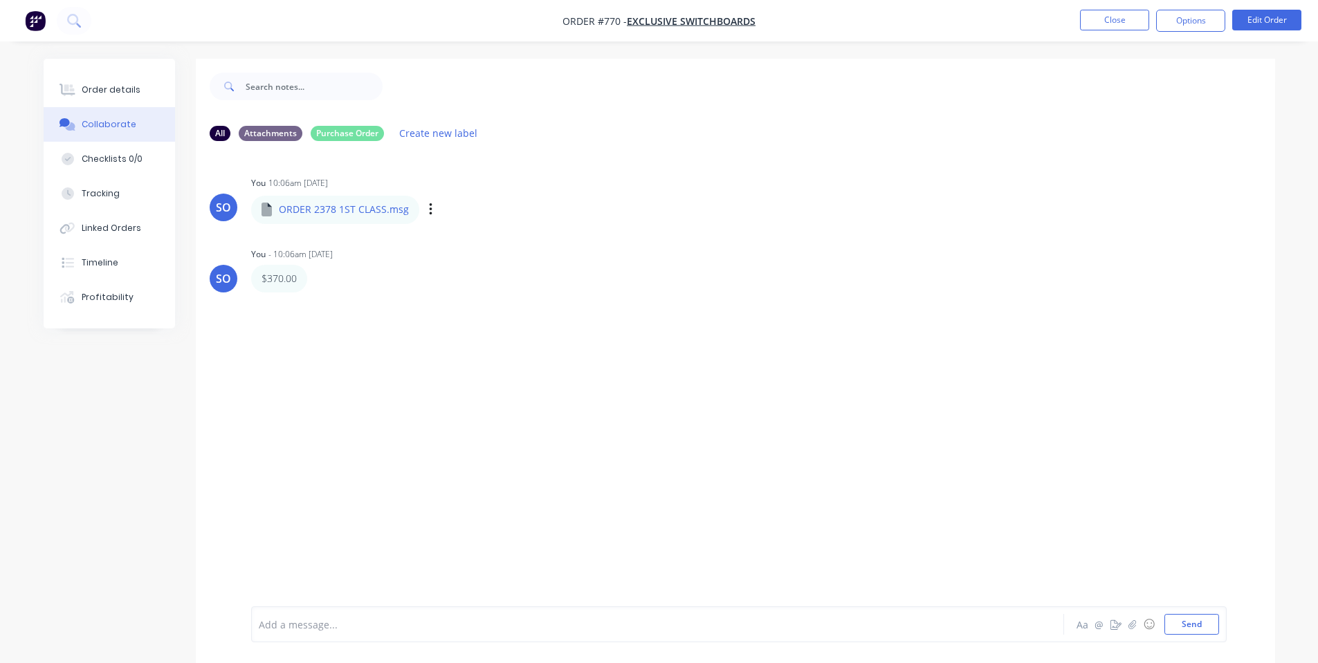
click at [922, 35] on nav "Order #770 - Exclusive Switchboards Close Options Edit Order" at bounding box center [659, 21] width 1318 height 42
click at [349, 12] on nav "Order #770 - Exclusive Switchboards Close Options Edit Order" at bounding box center [659, 21] width 1318 height 42
